Goal: Check status

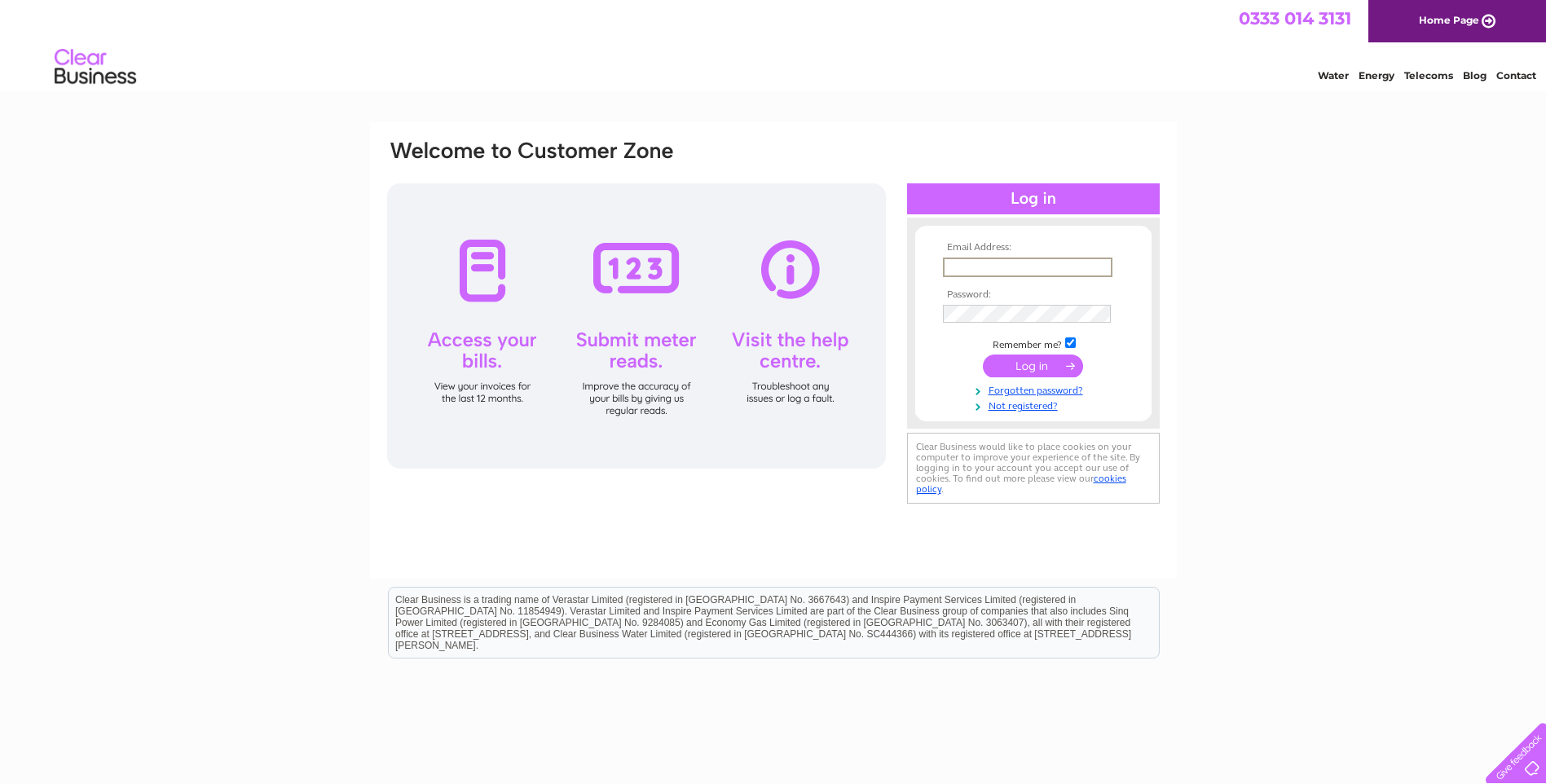
click at [998, 266] on input "text" at bounding box center [1027, 267] width 170 height 19
type input "[EMAIL_ADDRESS][DOMAIN_NAME]"
click at [1030, 365] on input "submit" at bounding box center [1032, 365] width 100 height 23
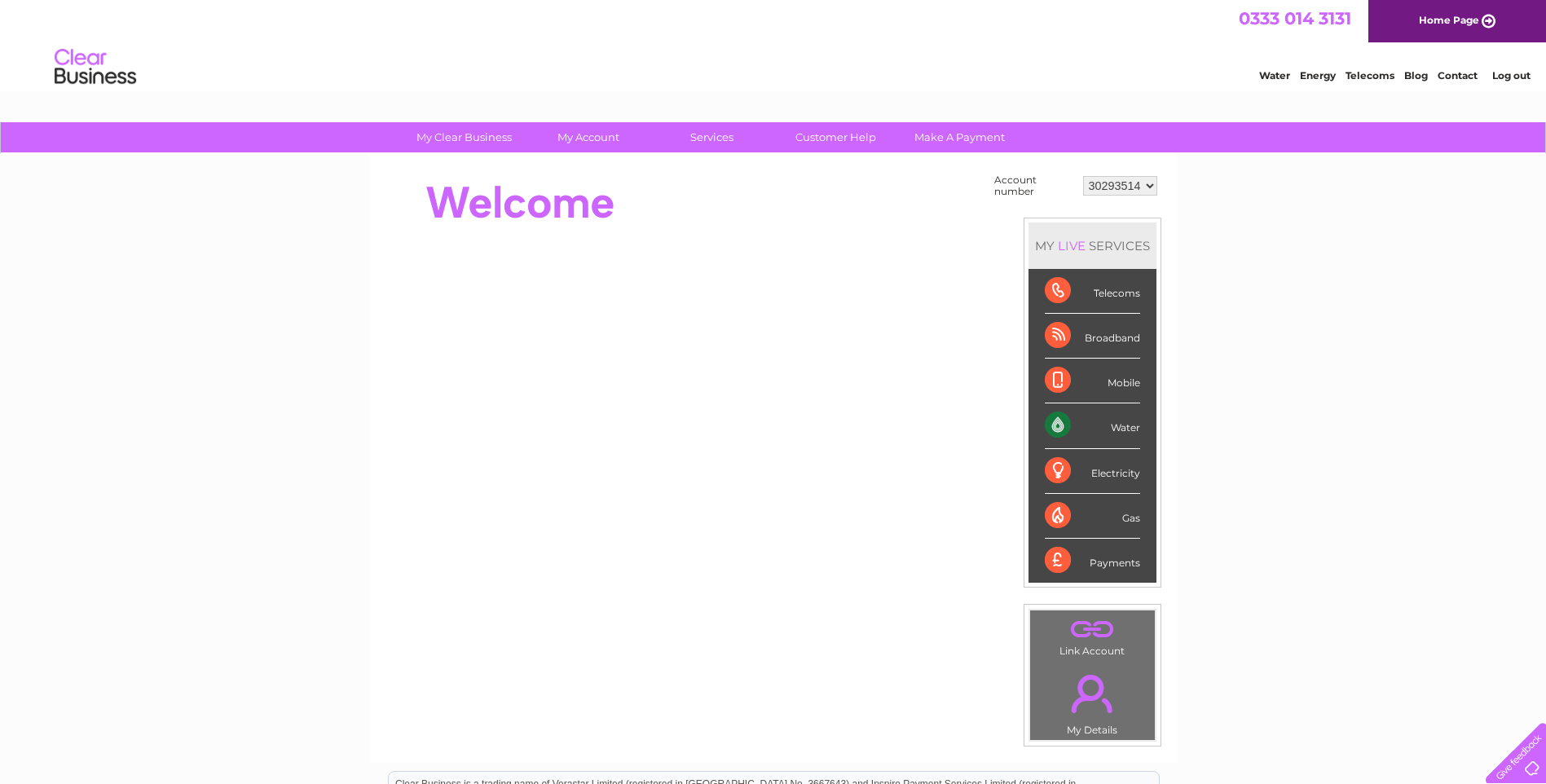
click at [1118, 426] on div "Water" at bounding box center [1092, 426] width 96 height 45
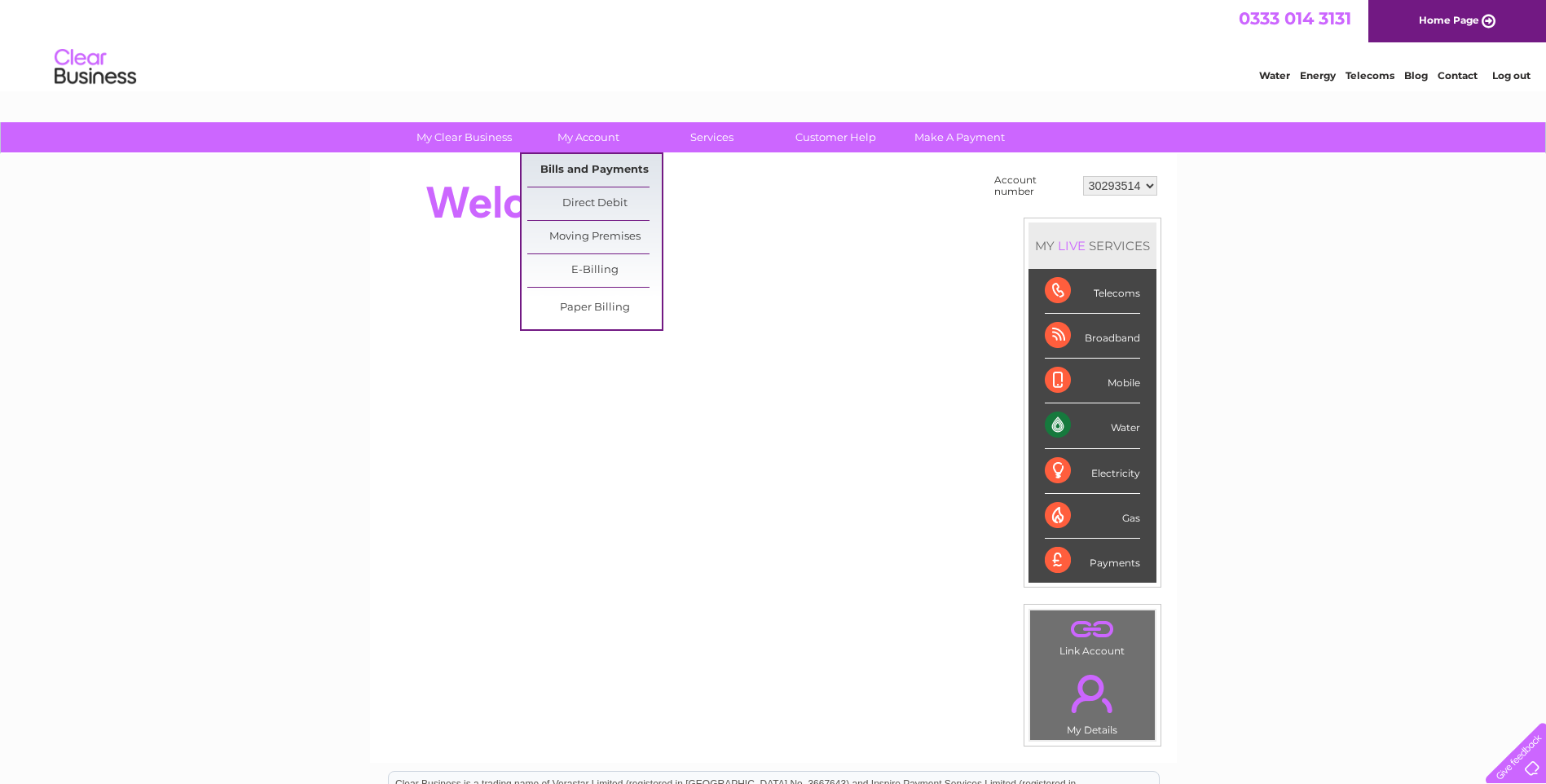
click at [595, 169] on link "Bills and Payments" at bounding box center [595, 170] width 135 height 32
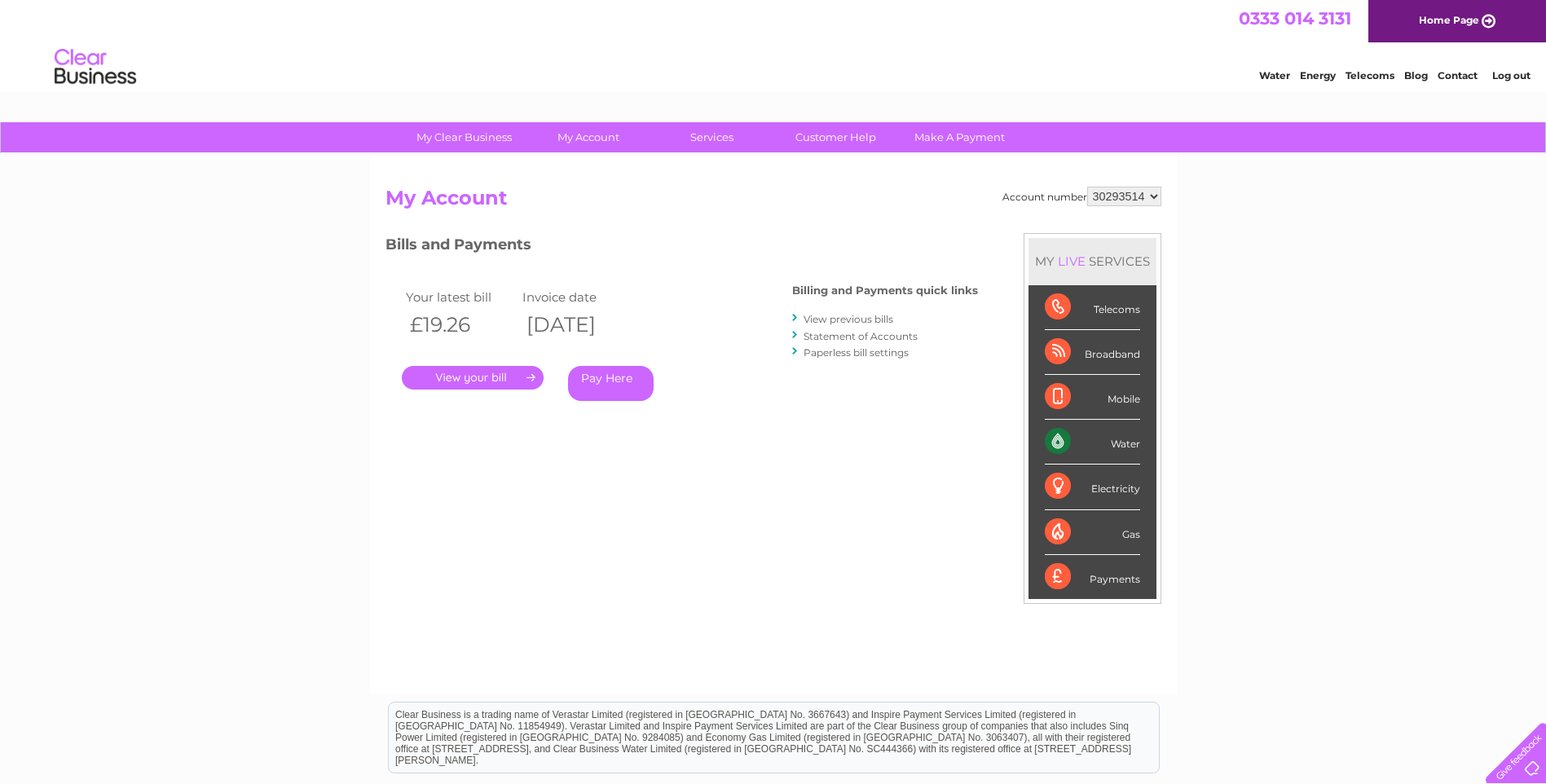
click at [495, 377] on link "." at bounding box center [473, 377] width 142 height 23
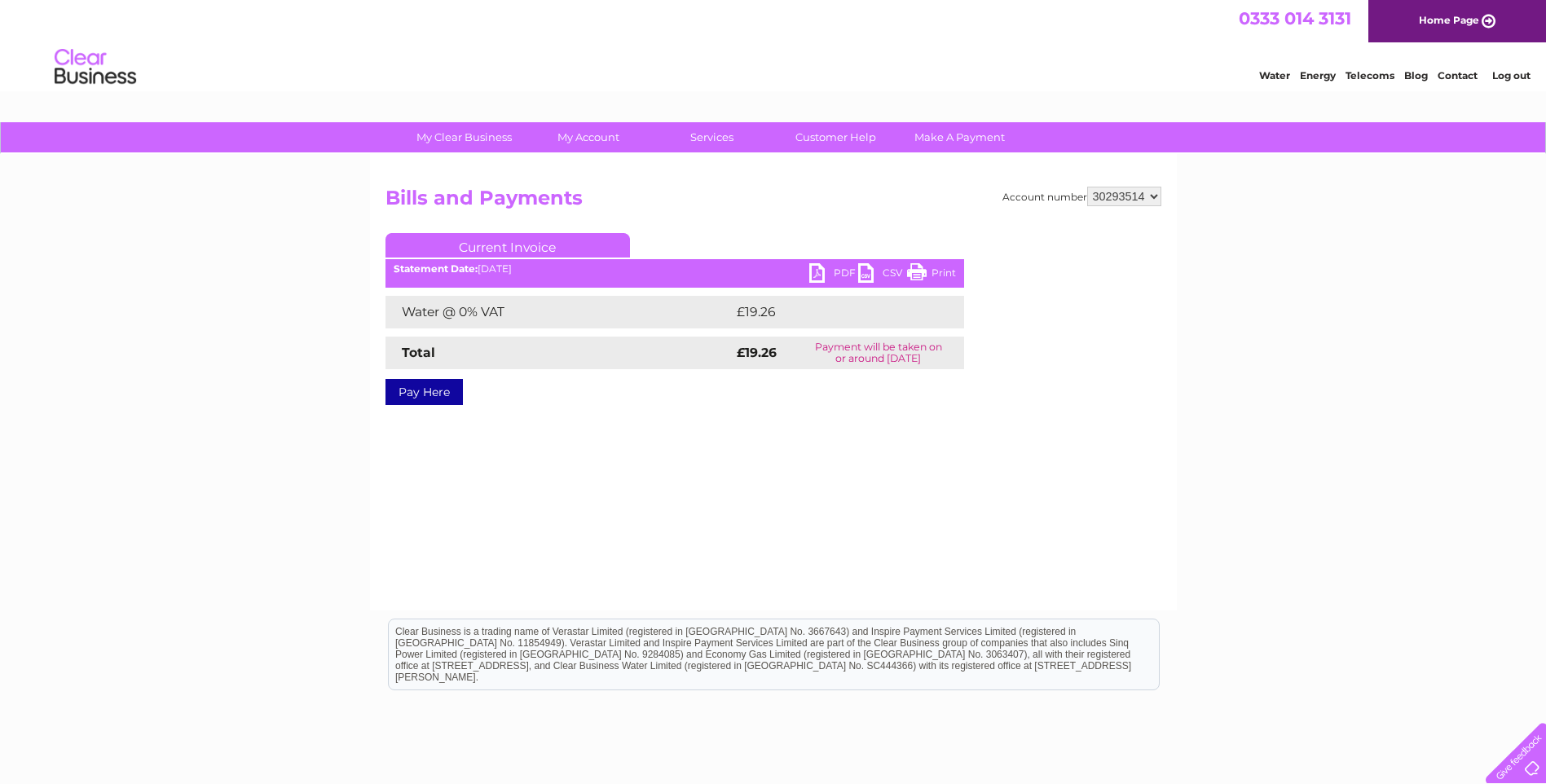
click at [821, 267] on link "PDF" at bounding box center [834, 274] width 49 height 23
